Goal: Task Accomplishment & Management: Manage account settings

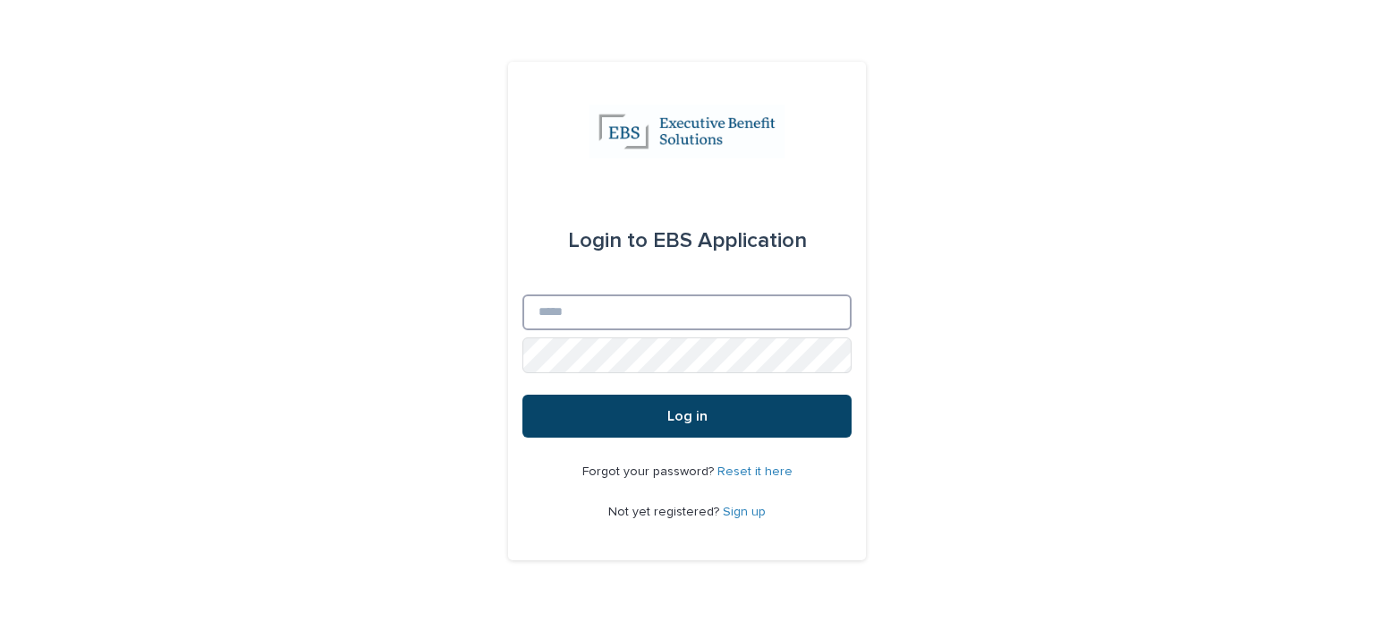
type input "**********"
click at [707, 415] on button "Log in" at bounding box center [686, 415] width 329 height 43
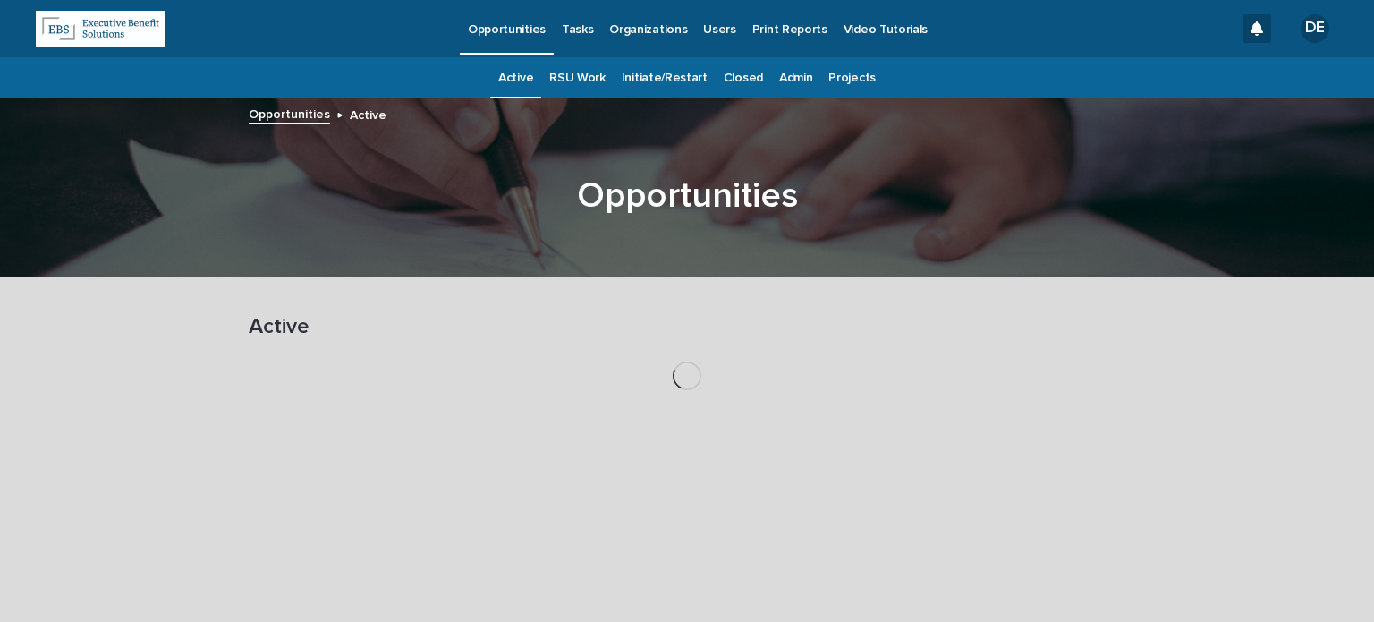
click at [572, 32] on p "Tasks" at bounding box center [577, 19] width 31 height 38
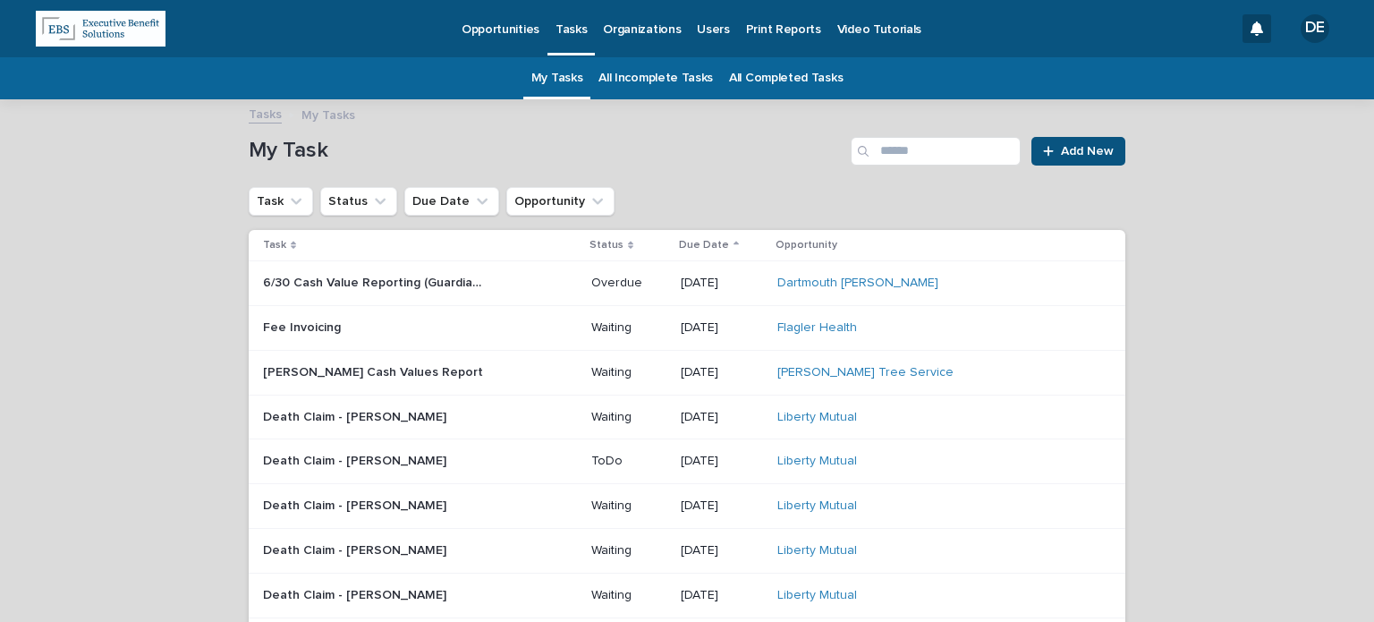
click at [618, 81] on link "All Incomplete Tasks" at bounding box center [655, 78] width 114 height 42
